Goal: Information Seeking & Learning: Check status

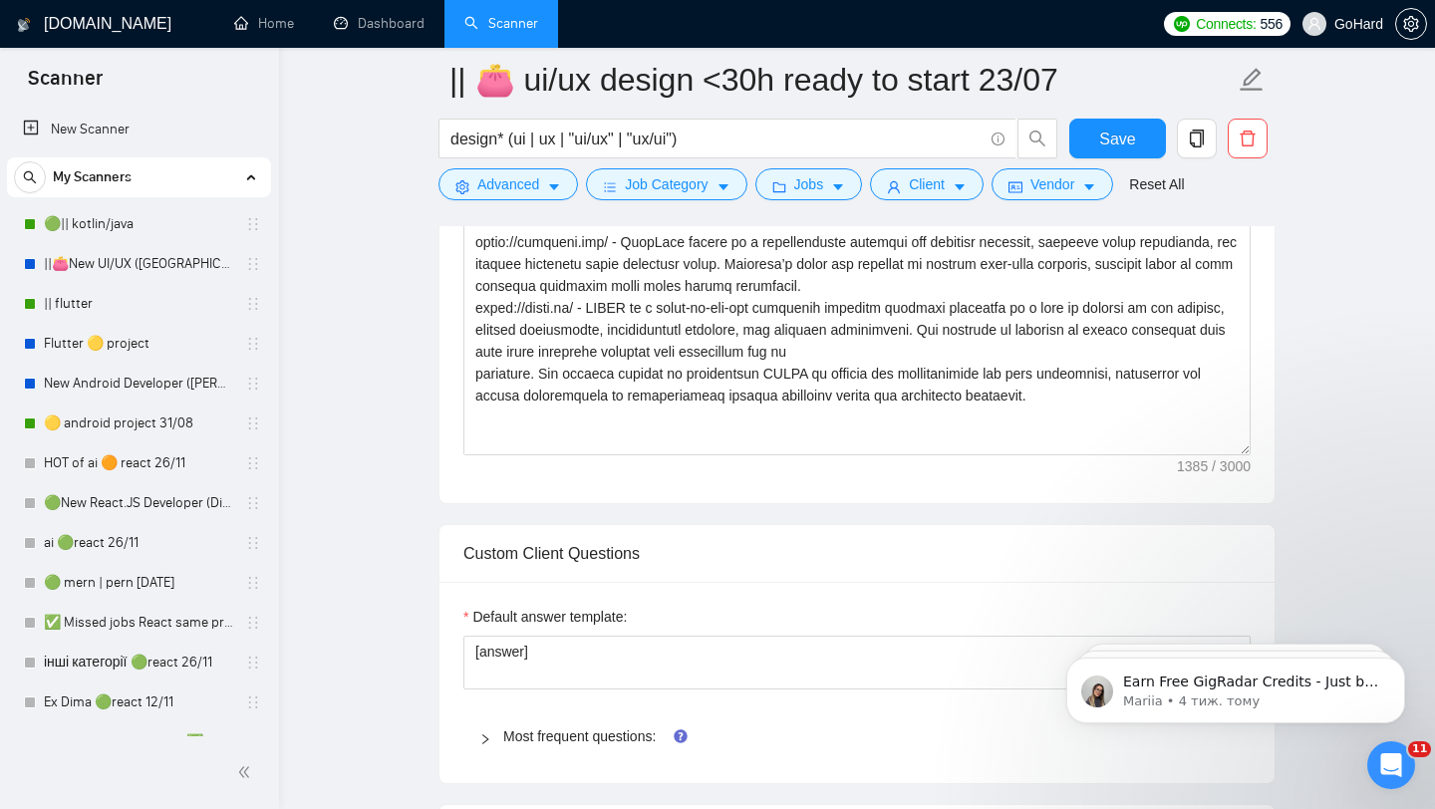
scroll to position [453, 0]
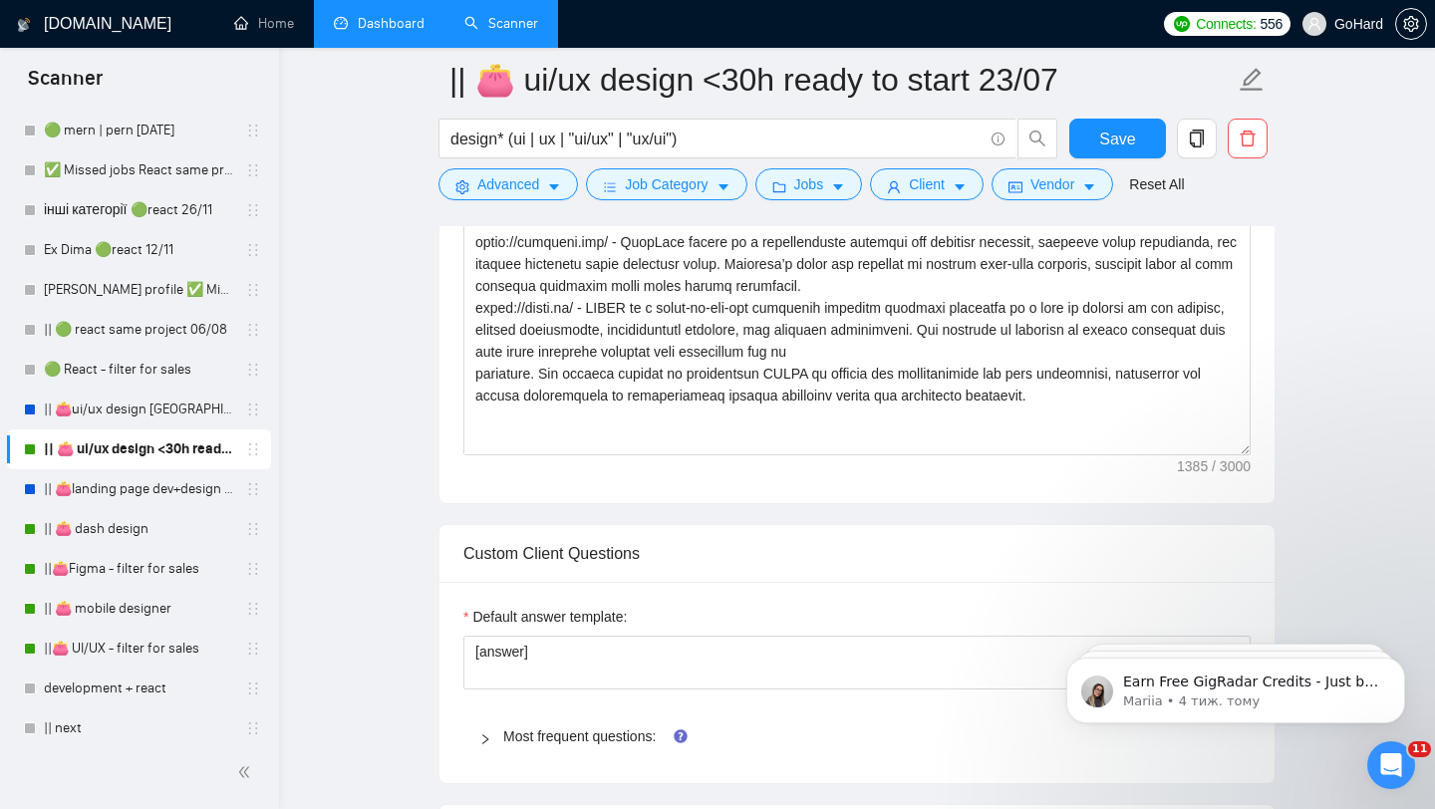
click at [379, 28] on link "Dashboard" at bounding box center [379, 23] width 91 height 17
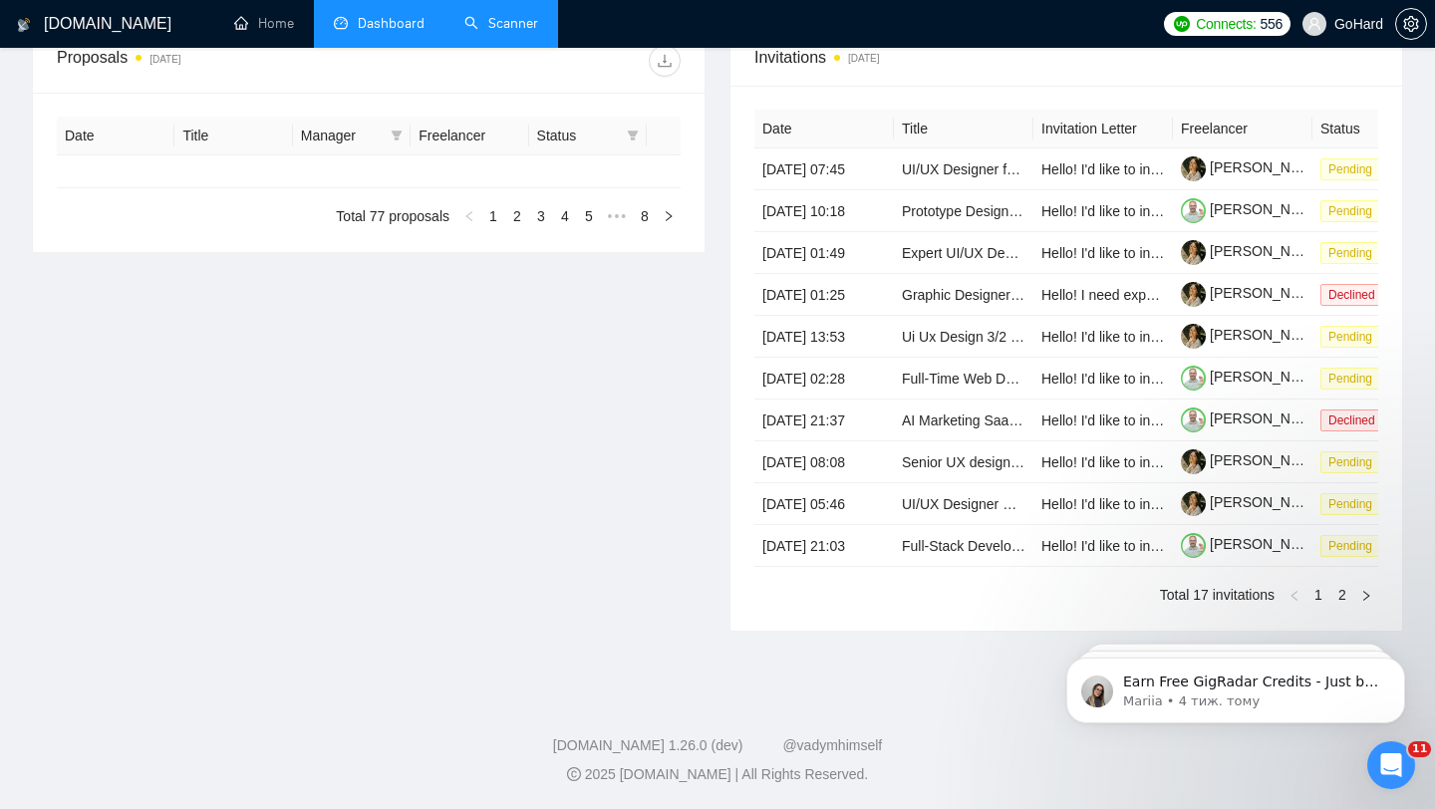
type input "[DATE]"
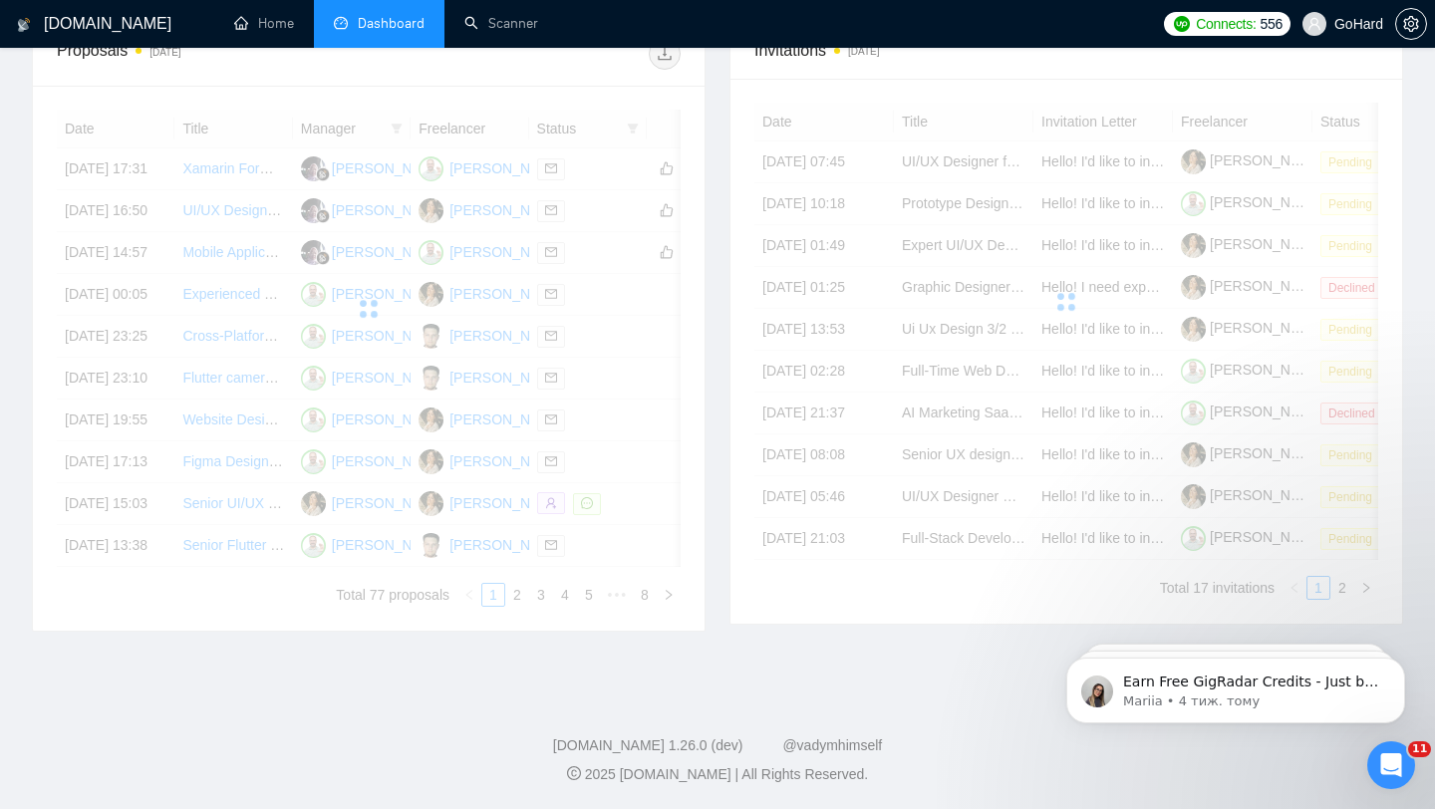
scroll to position [717, 0]
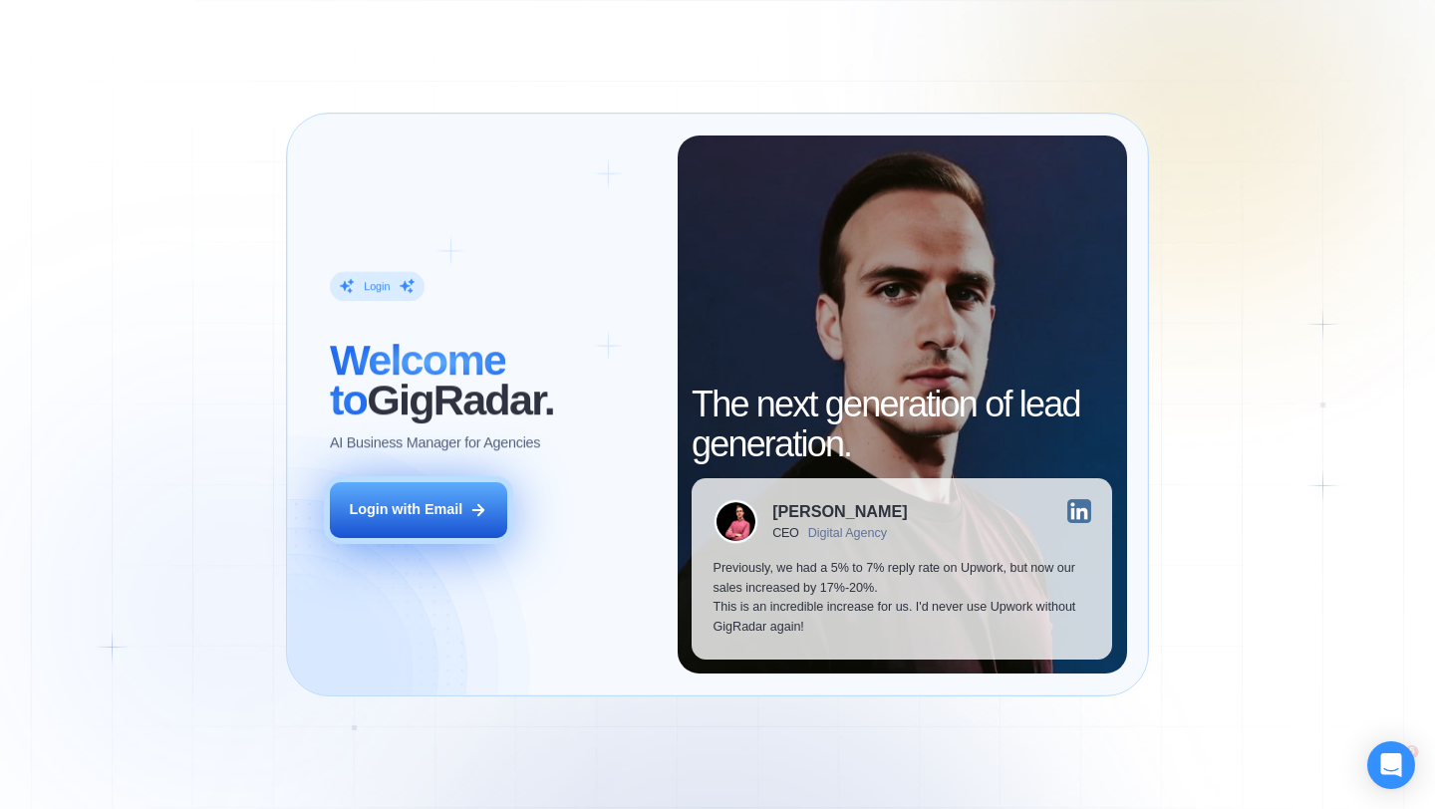
click at [405, 494] on button "Login with Email" at bounding box center [418, 510] width 177 height 56
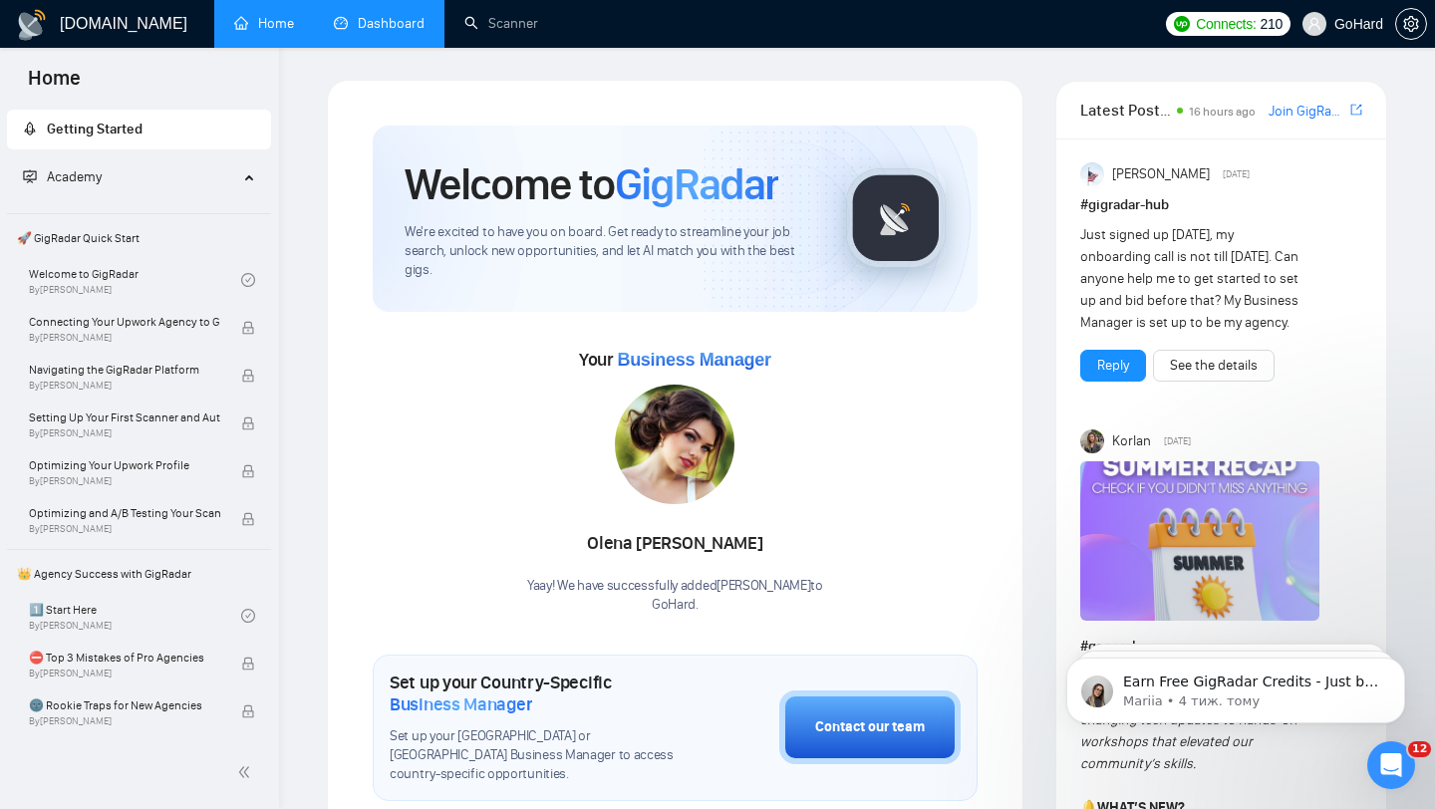
click at [385, 23] on link "Dashboard" at bounding box center [379, 23] width 91 height 17
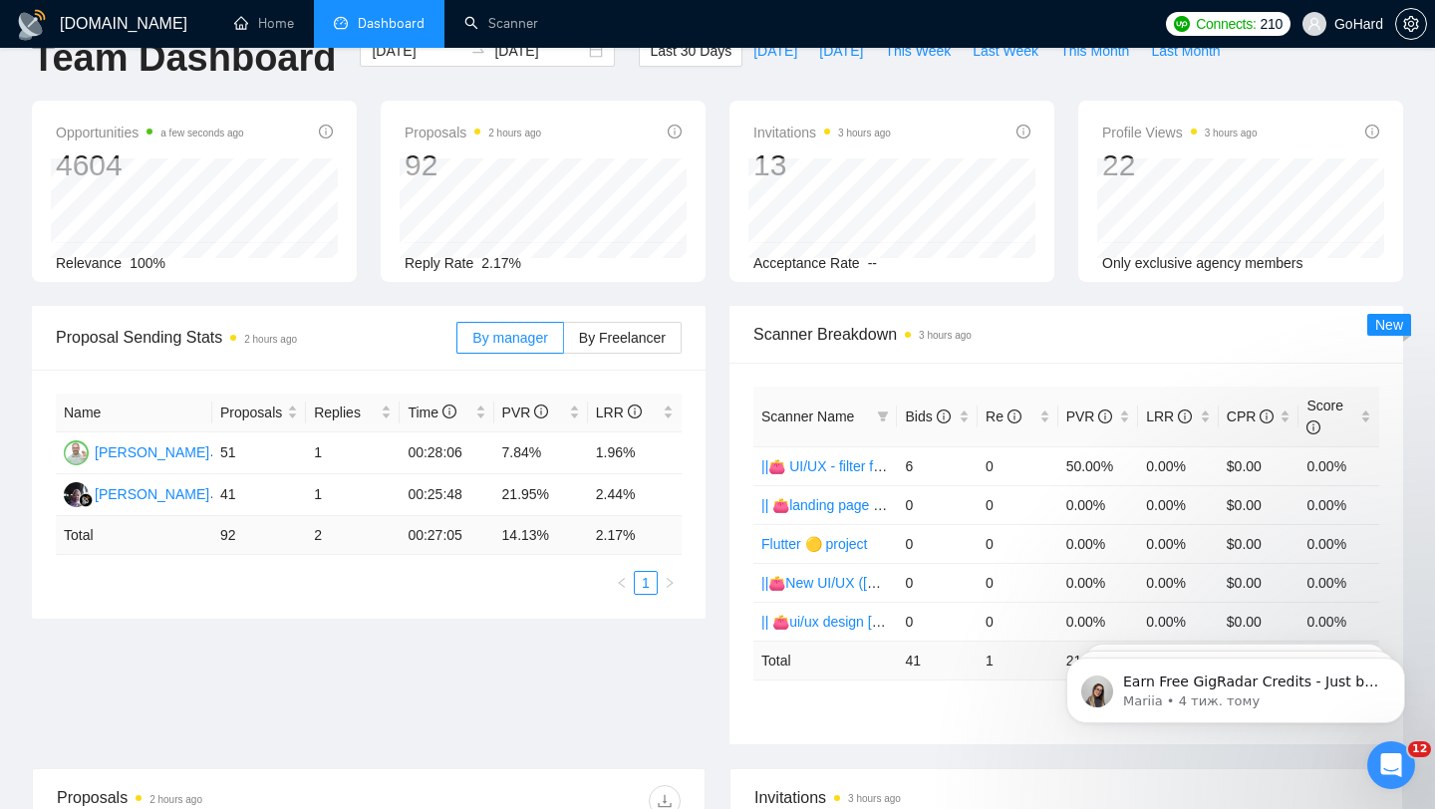
scroll to position [43, 0]
click at [232, 457] on td "51" at bounding box center [259, 456] width 94 height 42
click at [225, 486] on td "41" at bounding box center [259, 497] width 94 height 42
click at [225, 541] on td "92" at bounding box center [259, 537] width 94 height 39
click at [318, 541] on td "2" at bounding box center [353, 537] width 94 height 39
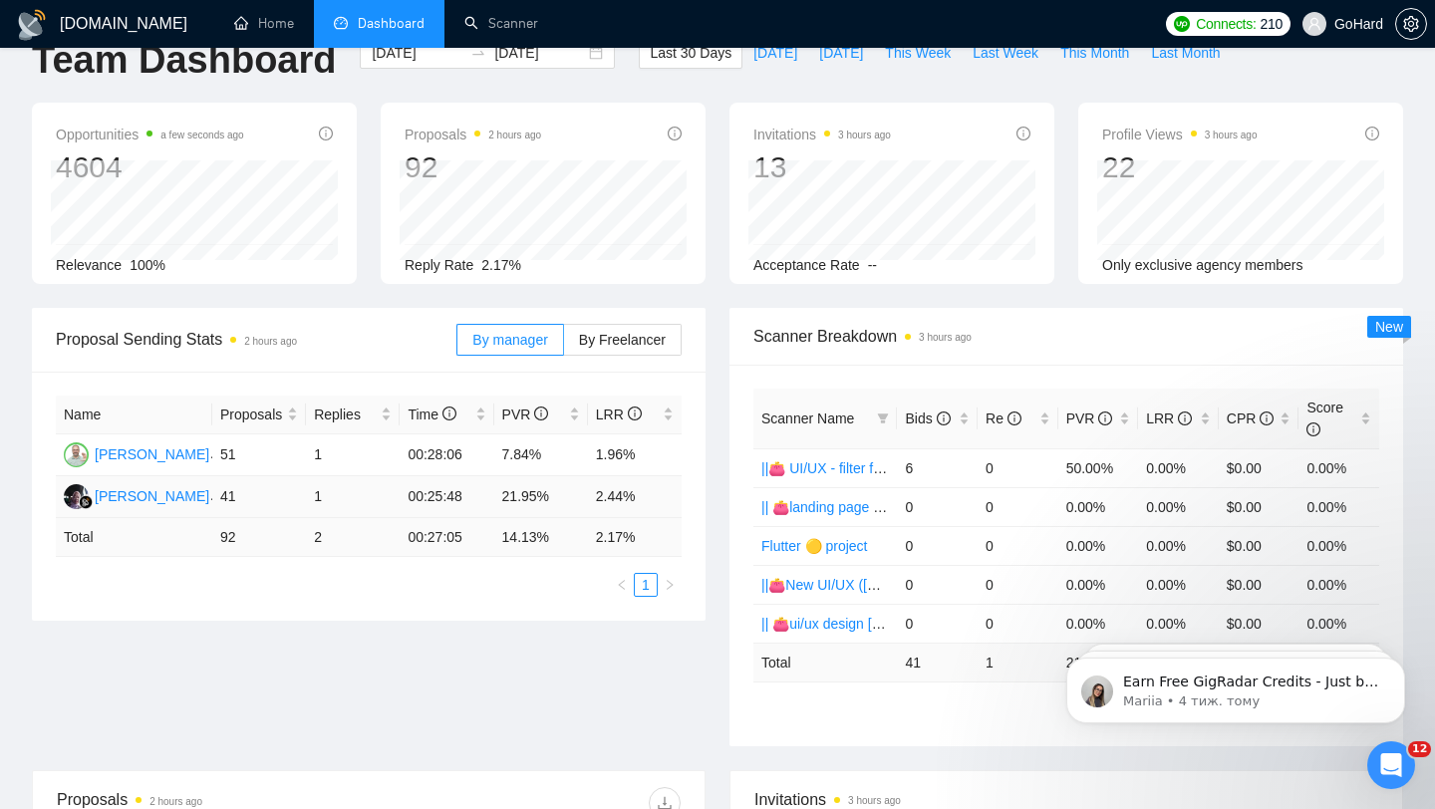
click at [311, 491] on td "1" at bounding box center [353, 497] width 94 height 42
click at [318, 457] on td "1" at bounding box center [353, 456] width 94 height 42
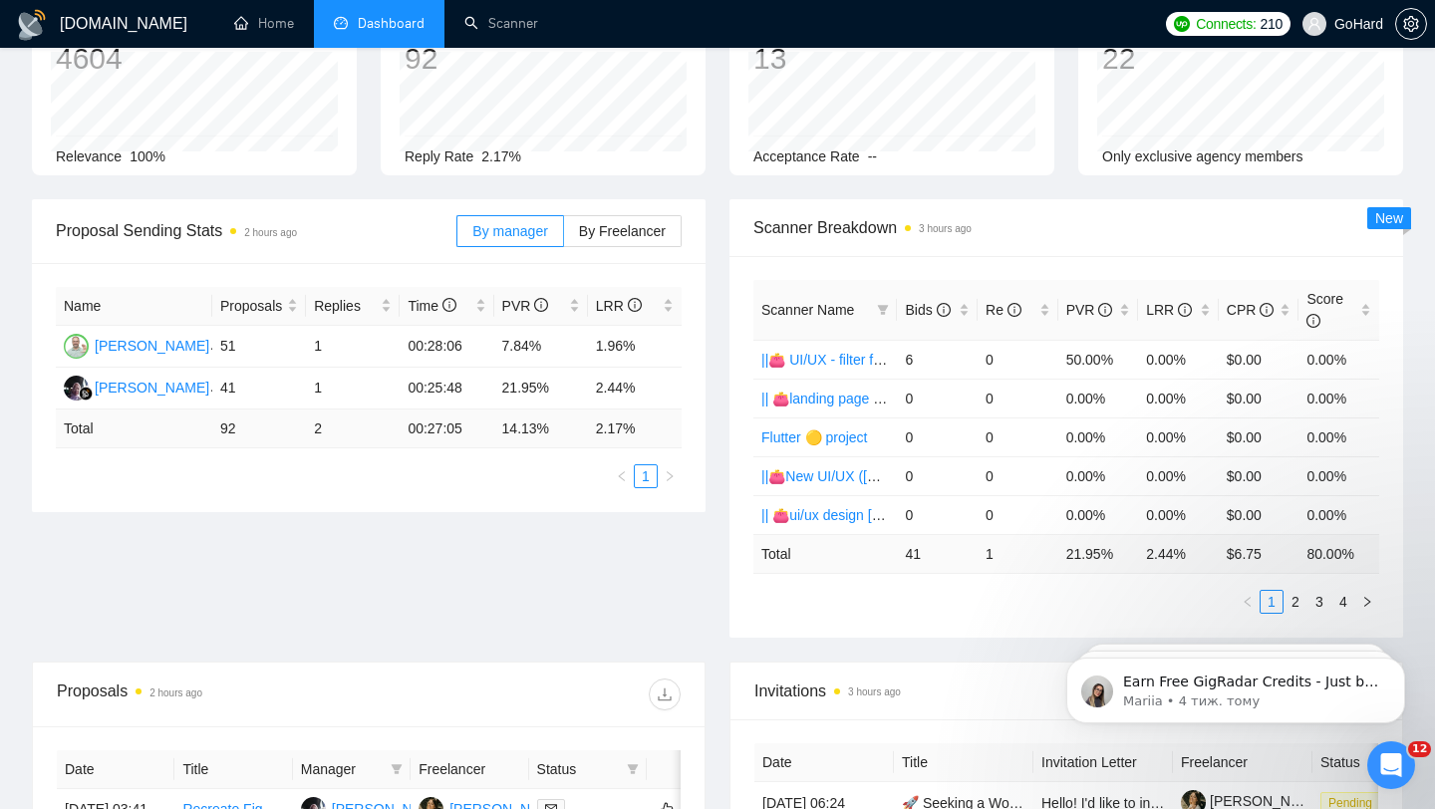
scroll to position [0, 0]
